Goal: Task Accomplishment & Management: Complete application form

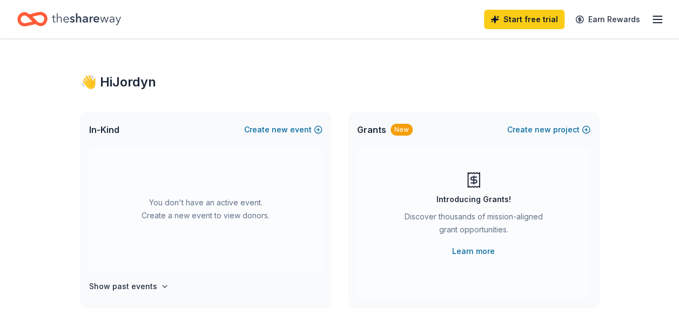
click at [650, 25] on div "Start free trial Earn Rewards" at bounding box center [574, 18] width 180 height 25
click at [654, 23] on line "button" at bounding box center [657, 23] width 9 height 0
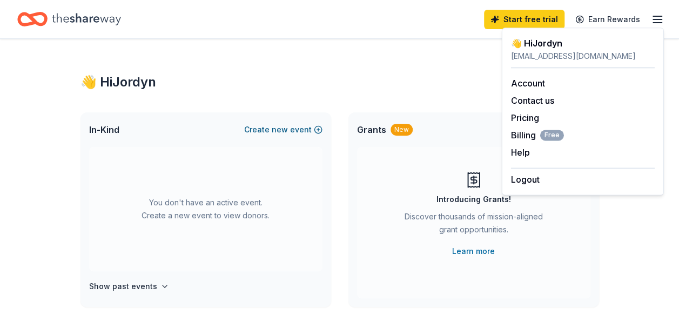
click at [291, 125] on button "Create new event" at bounding box center [283, 129] width 78 height 13
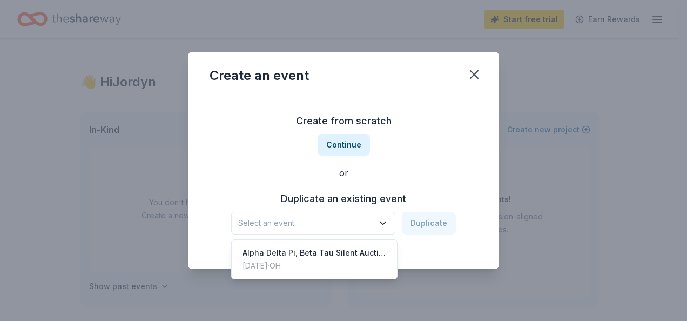
click at [320, 223] on span "Select an event" at bounding box center [305, 223] width 135 height 13
click at [318, 253] on div "Alpha Delta Pi, Beta Tau Silent Auction to Benefit RMHC" at bounding box center [315, 252] width 144 height 13
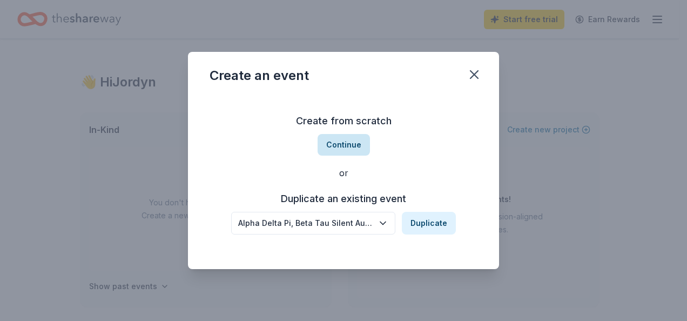
click at [349, 140] on button "Continue" at bounding box center [344, 145] width 52 height 22
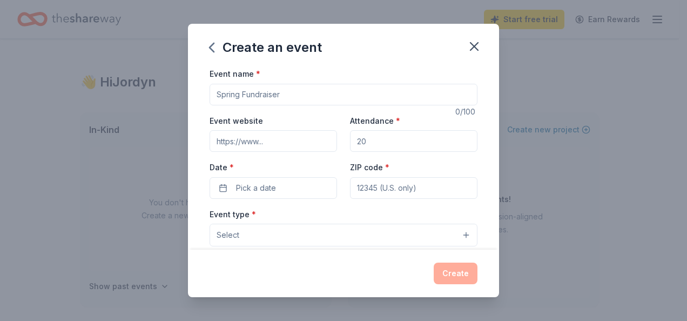
click at [293, 101] on input "Event name *" at bounding box center [344, 95] width 268 height 22
drag, startPoint x: 326, startPoint y: 94, endPoint x: 198, endPoint y: 105, distance: 129.1
click at [198, 105] on div "Event name * Alpha Delta Pi, Beta Tau Silent Auction x King of Diamonds 59 /100…" at bounding box center [343, 158] width 311 height 183
type input "Alpha Delta Pi, Beta Tau Silent Auction x King of Diamonds"
click at [417, 143] on input "Attendance *" at bounding box center [414, 141] width 128 height 22
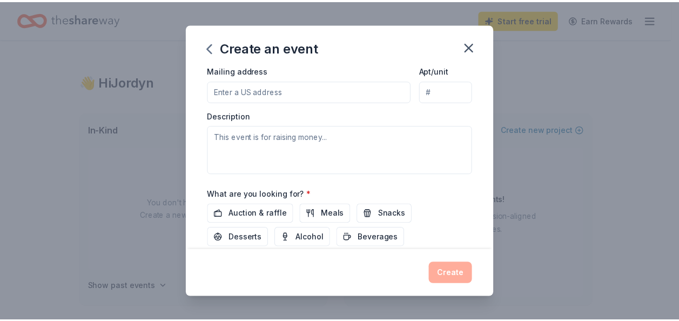
scroll to position [331, 0]
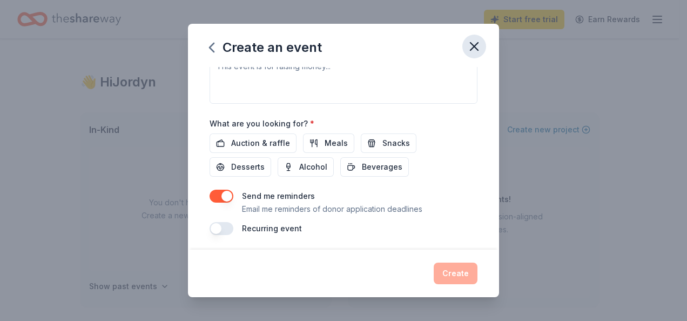
type input "100"
click at [480, 44] on icon "button" at bounding box center [474, 46] width 15 height 15
